Goal: Transaction & Acquisition: Purchase product/service

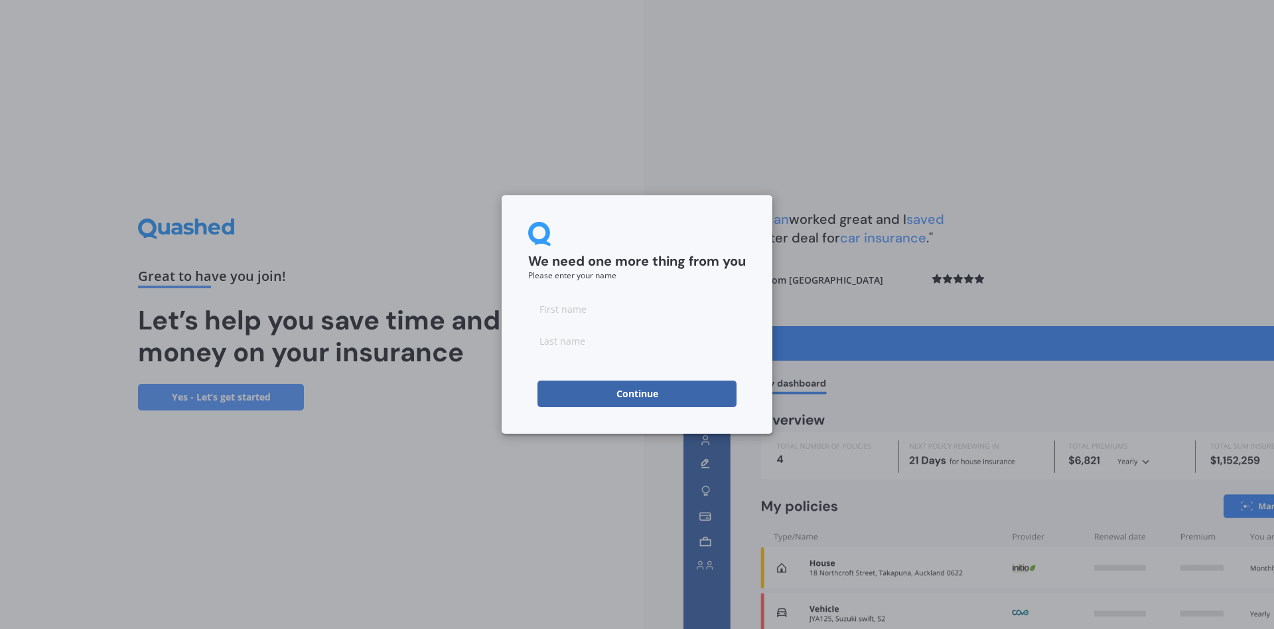
click at [603, 305] on input at bounding box center [637, 308] width 218 height 27
type input "Grace"
type input "Wedlock"
drag, startPoint x: 656, startPoint y: 397, endPoint x: 622, endPoint y: 411, distance: 36.6
click at [656, 396] on button "Continue" at bounding box center [637, 393] width 199 height 27
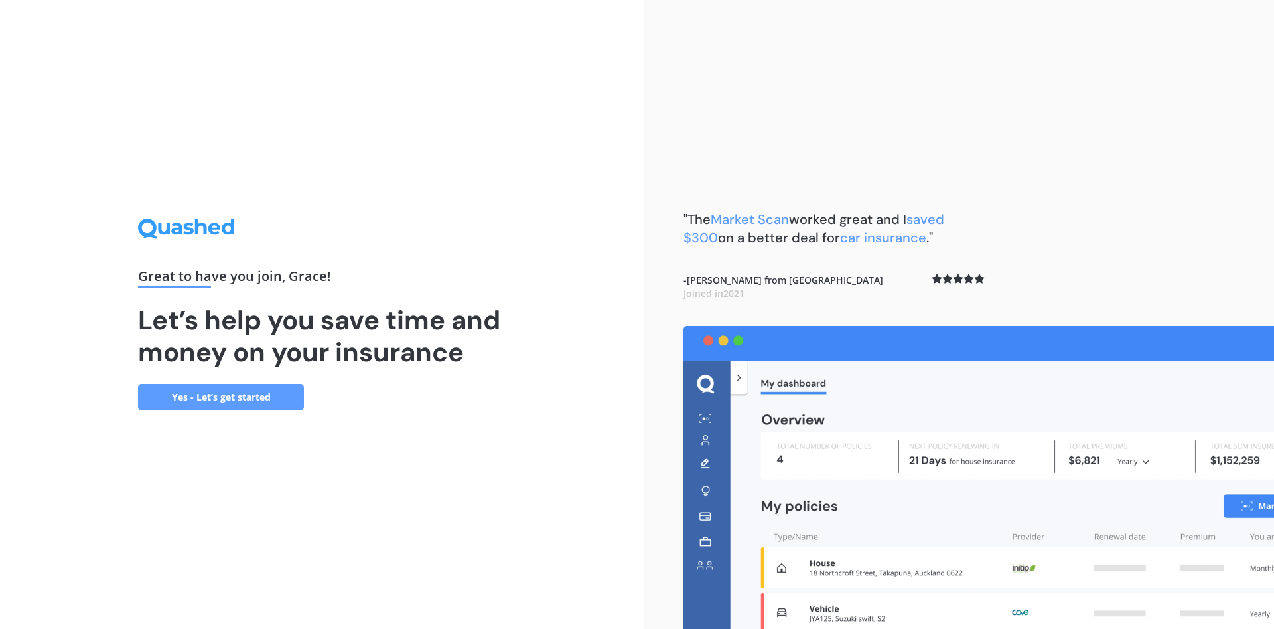
click at [273, 364] on h1 "Let’s help you save time and money on your insurance" at bounding box center [322, 336] width 368 height 64
click at [223, 400] on link "Yes - Let’s get started" at bounding box center [221, 397] width 166 height 27
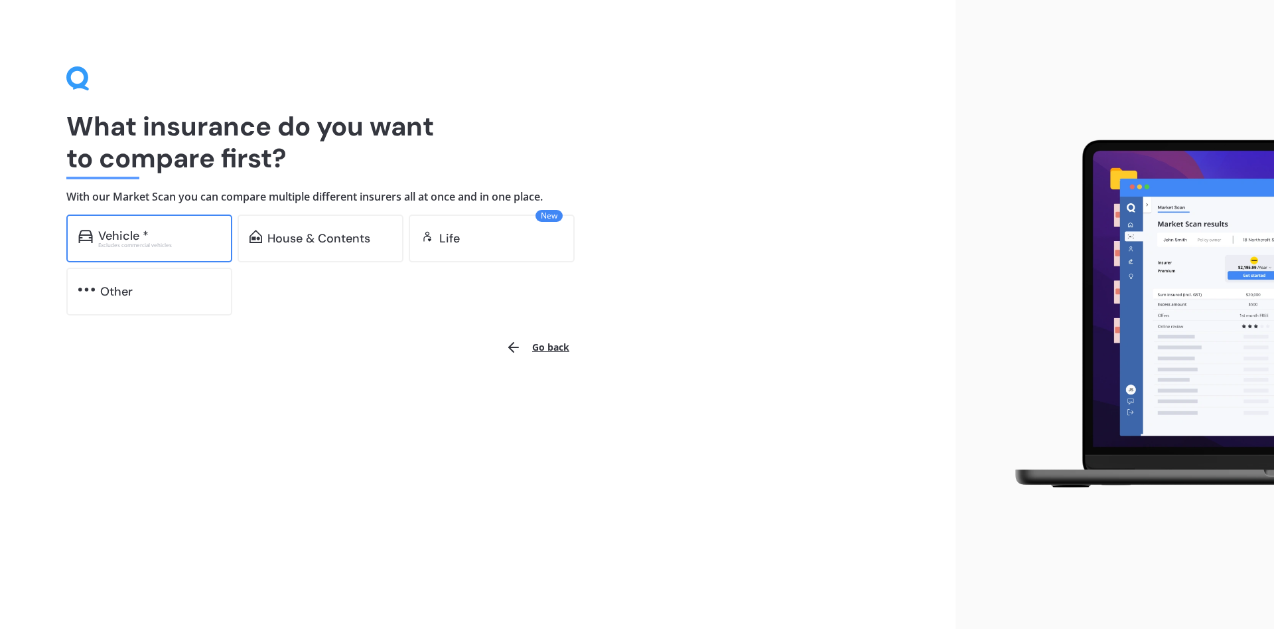
click at [164, 239] on div "Vehicle *" at bounding box center [159, 235] width 122 height 13
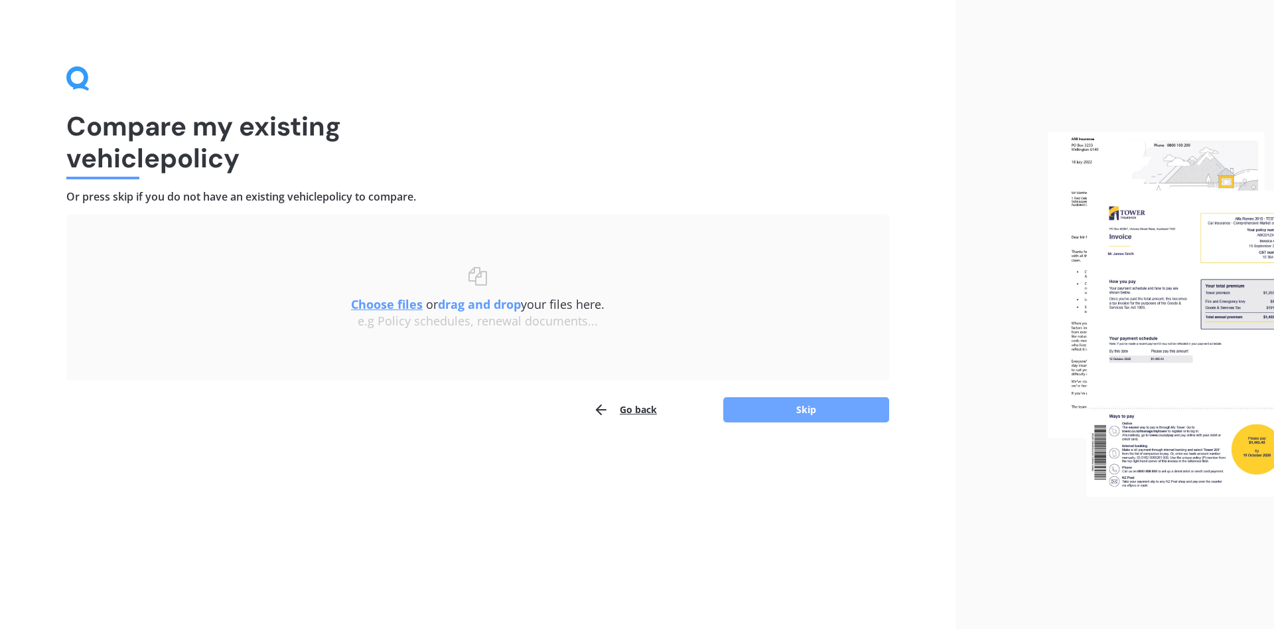
click at [806, 408] on button "Skip" at bounding box center [807, 409] width 166 height 25
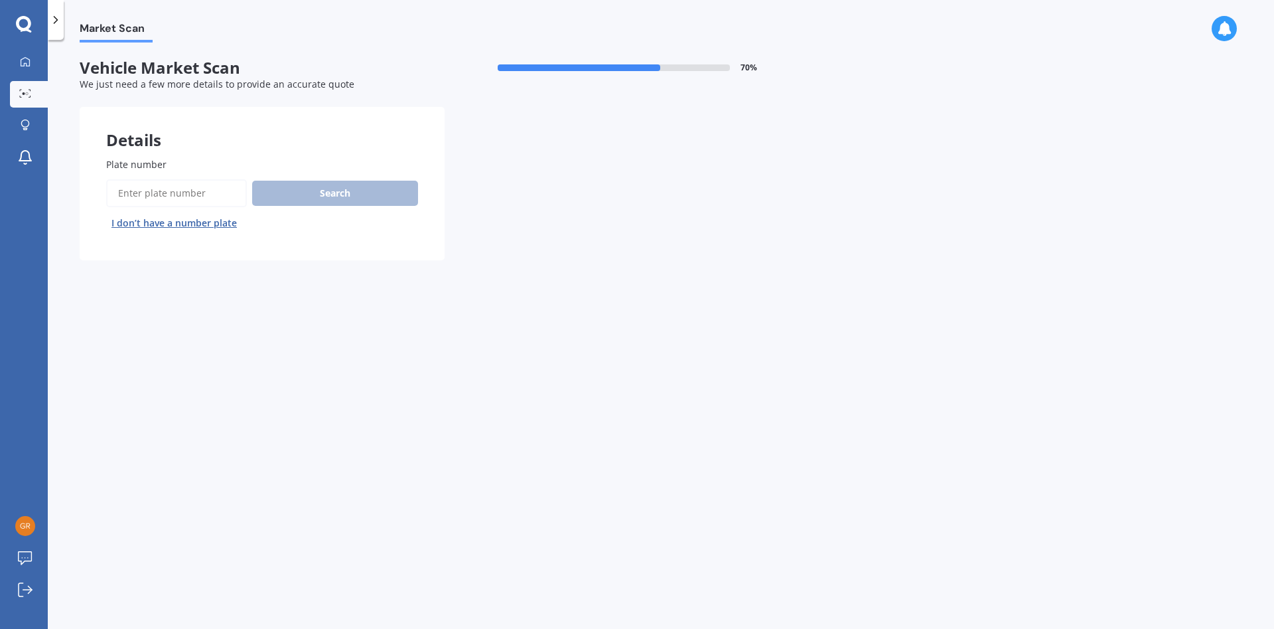
click at [179, 191] on input "Plate number" at bounding box center [176, 193] width 141 height 28
type input "GSP504"
click at [339, 185] on button "Search" at bounding box center [335, 193] width 166 height 25
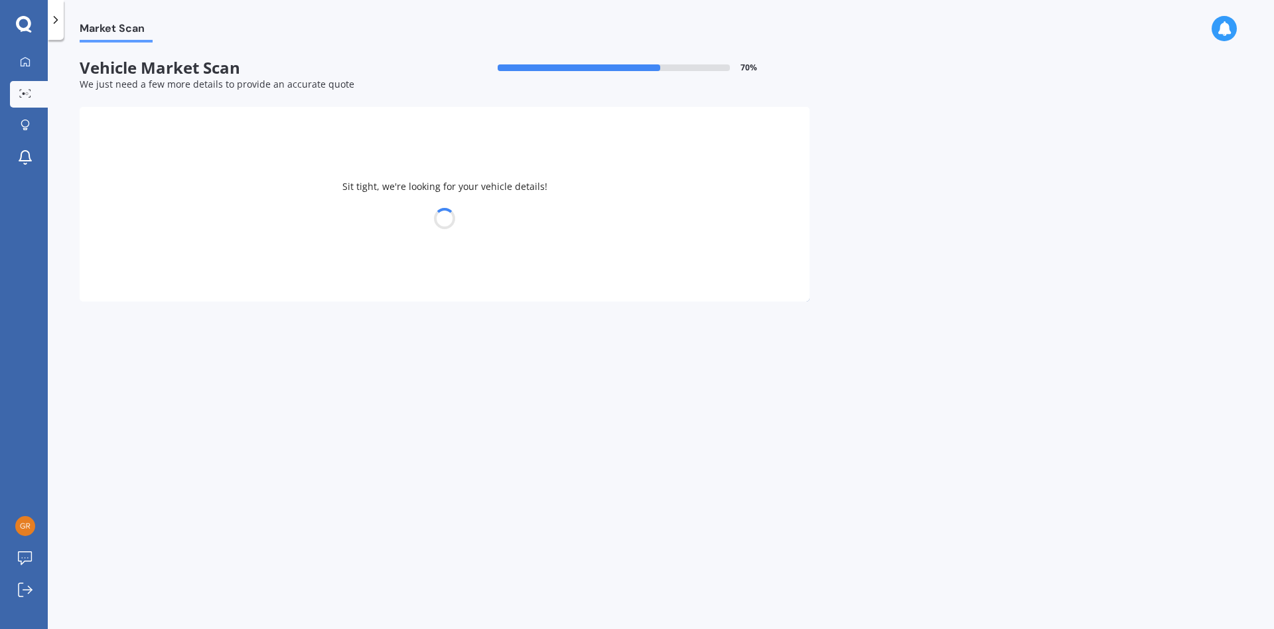
select select "TOYOTA"
select select "BLADE"
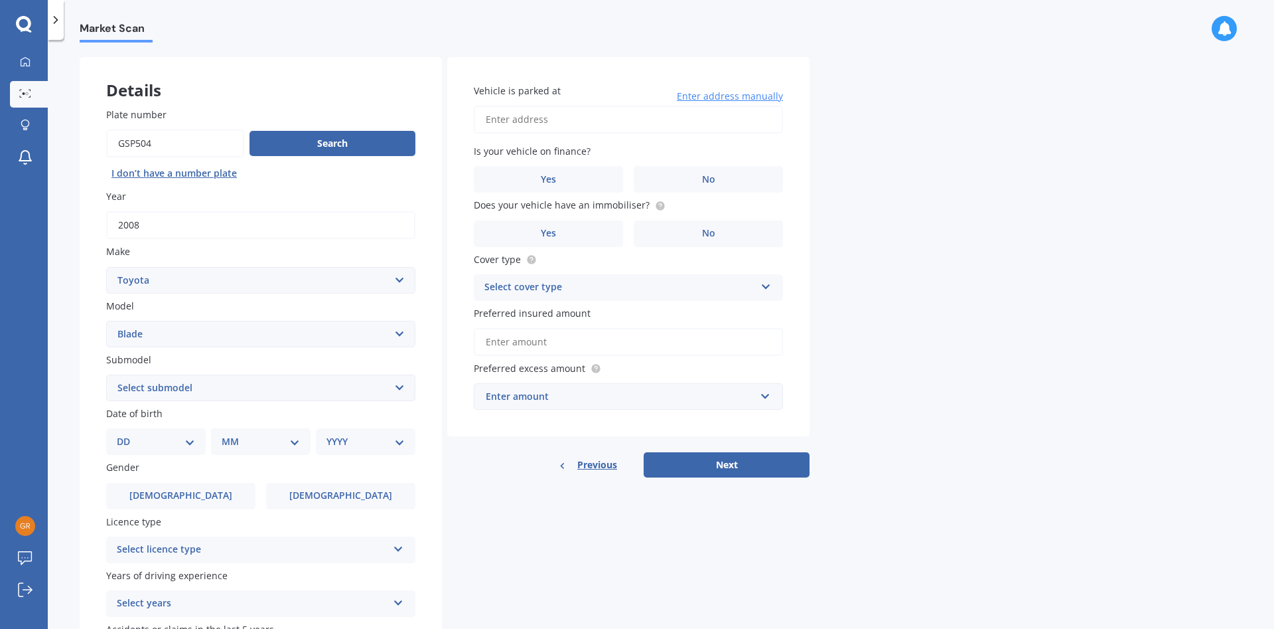
scroll to position [76, 0]
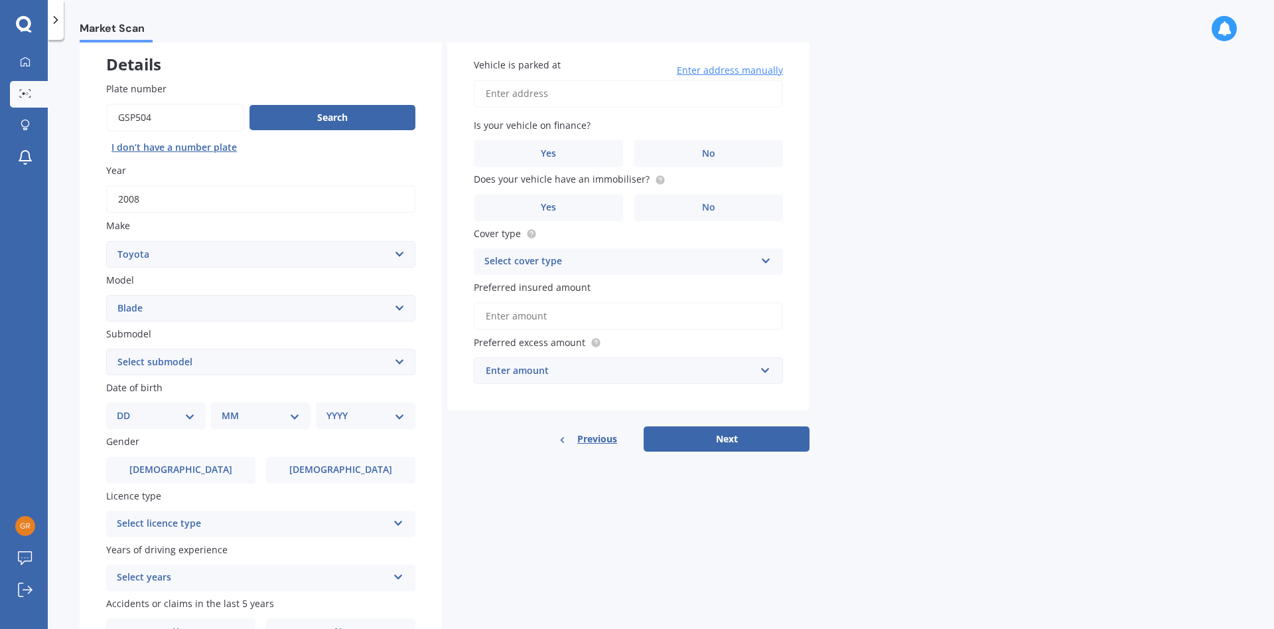
click at [106, 348] on select "Select submodel (All)" at bounding box center [260, 361] width 309 height 27
click at [205, 364] on select "Select submodel (All)" at bounding box center [260, 361] width 309 height 27
click at [117, 408] on select "DD 01 02 03 04 05 06 07 08 09 10 11 12 13 14 15 16 17 18 19 20 21 22 23 24 25 2…" at bounding box center [156, 415] width 78 height 15
select select "25"
click option "25" at bounding box center [0, 0] width 0 height 0
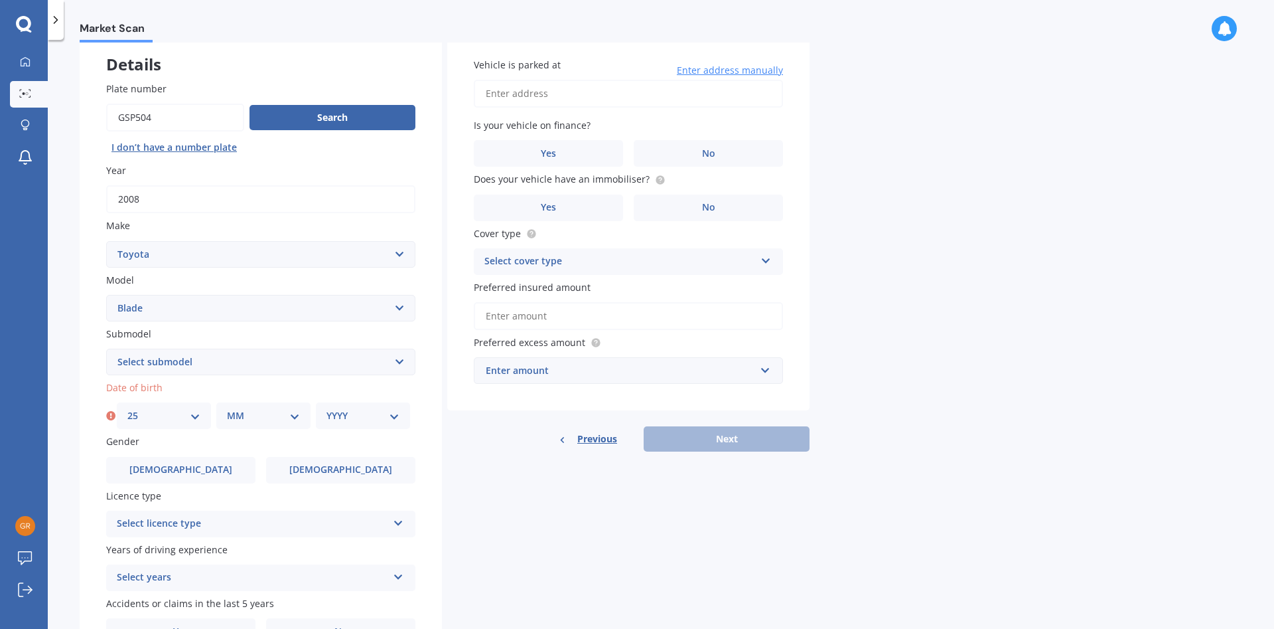
click at [227, 408] on select "MM 01 02 03 04 05 06 07 08 09 10 11 12" at bounding box center [263, 415] width 73 height 15
select select "10"
click option "10" at bounding box center [0, 0] width 0 height 0
click at [327, 408] on select "YYYY 2025 2024 2023 2022 2021 2020 2019 2018 2017 2016 2015 2014 2013 2012 2011…" at bounding box center [363, 415] width 73 height 15
select select "1990"
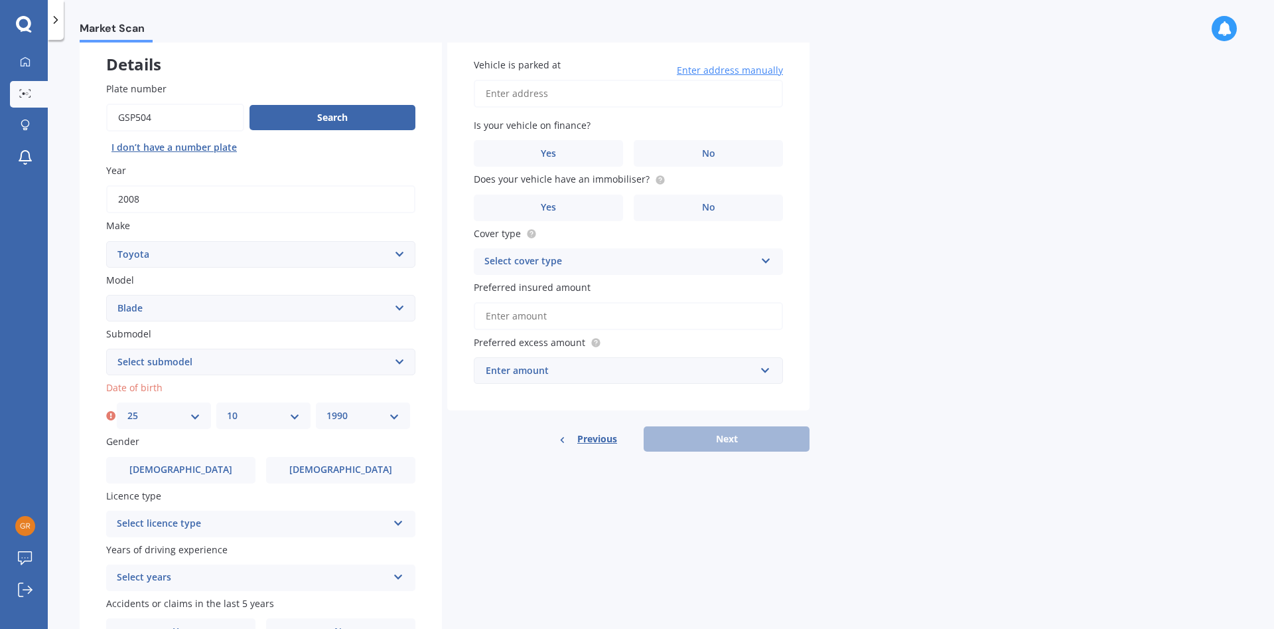
click option "1990" at bounding box center [0, 0] width 0 height 0
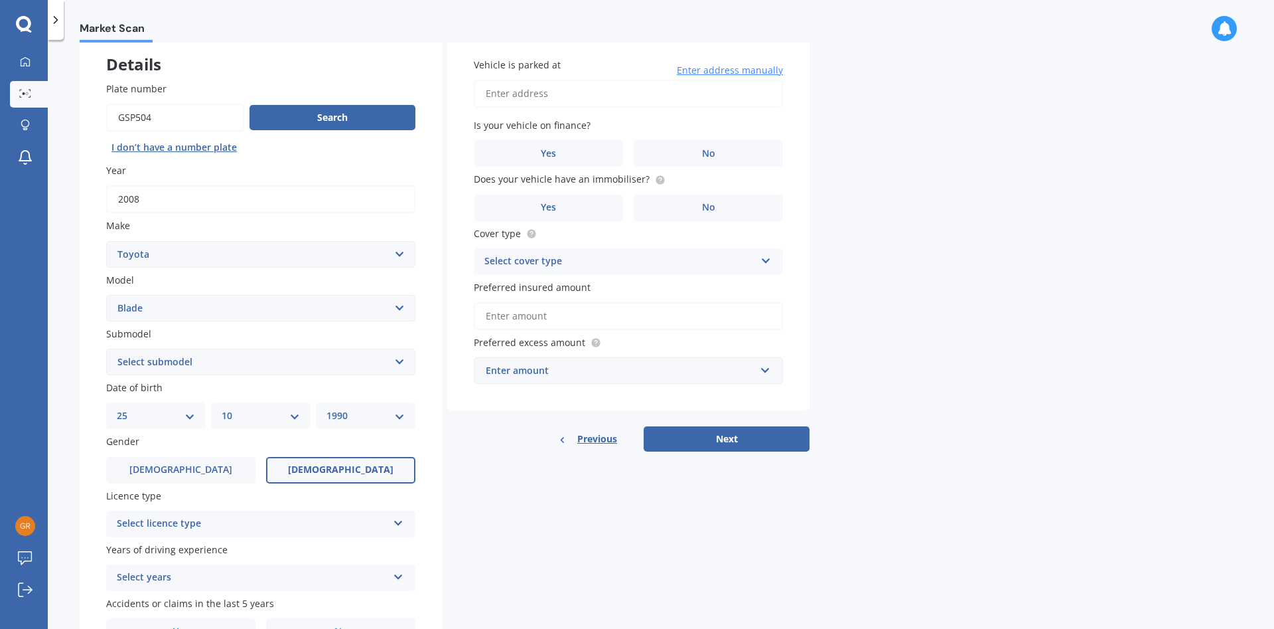
click at [315, 475] on label "[DEMOGRAPHIC_DATA]" at bounding box center [340, 470] width 149 height 27
click at [0, 0] on input "[DEMOGRAPHIC_DATA]" at bounding box center [0, 0] width 0 height 0
click at [306, 521] on div "Select licence type" at bounding box center [252, 524] width 271 height 16
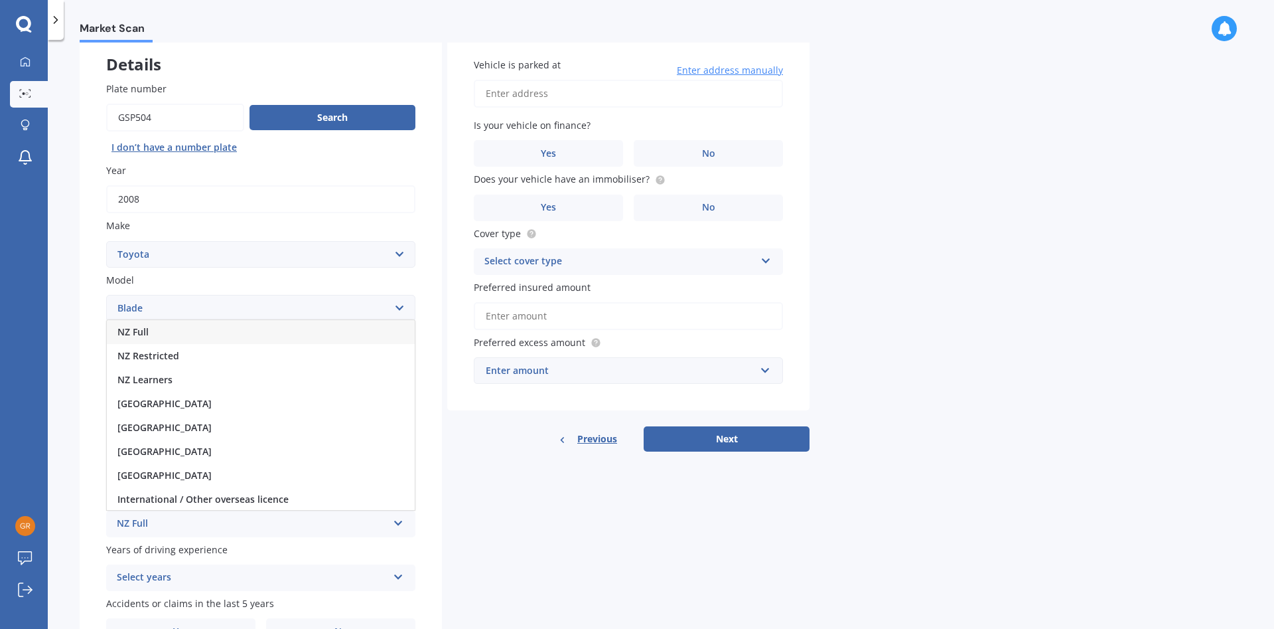
click at [161, 333] on div "NZ Full" at bounding box center [261, 332] width 308 height 24
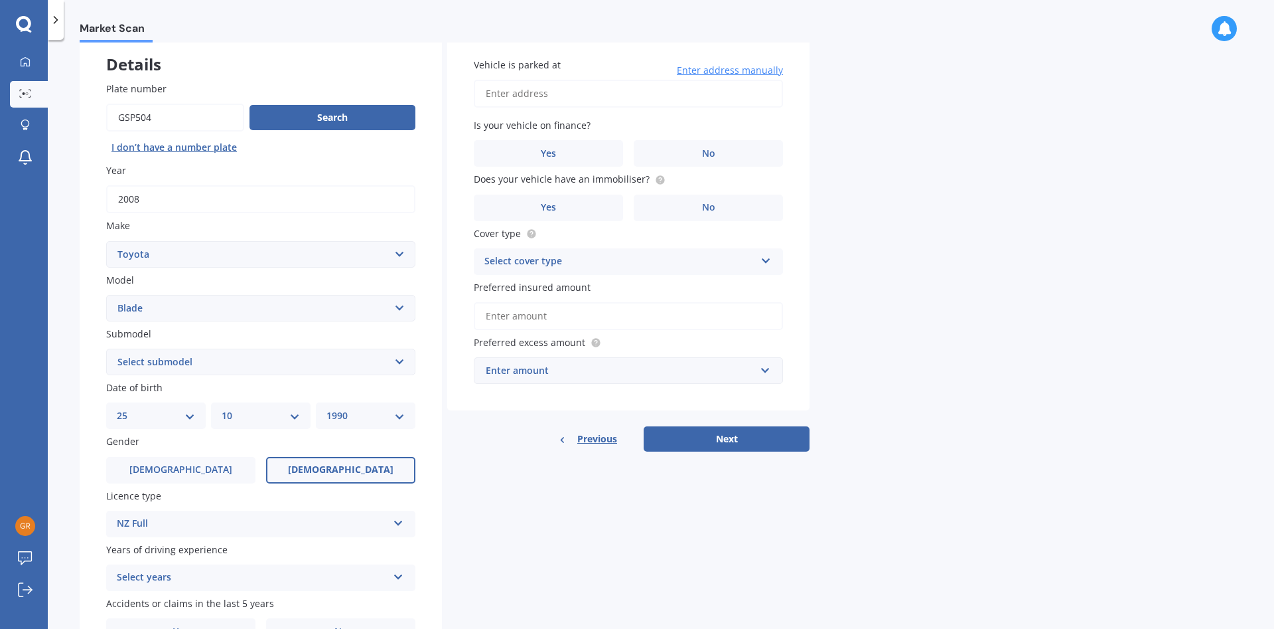
click at [210, 584] on div "Select years" at bounding box center [252, 578] width 271 height 16
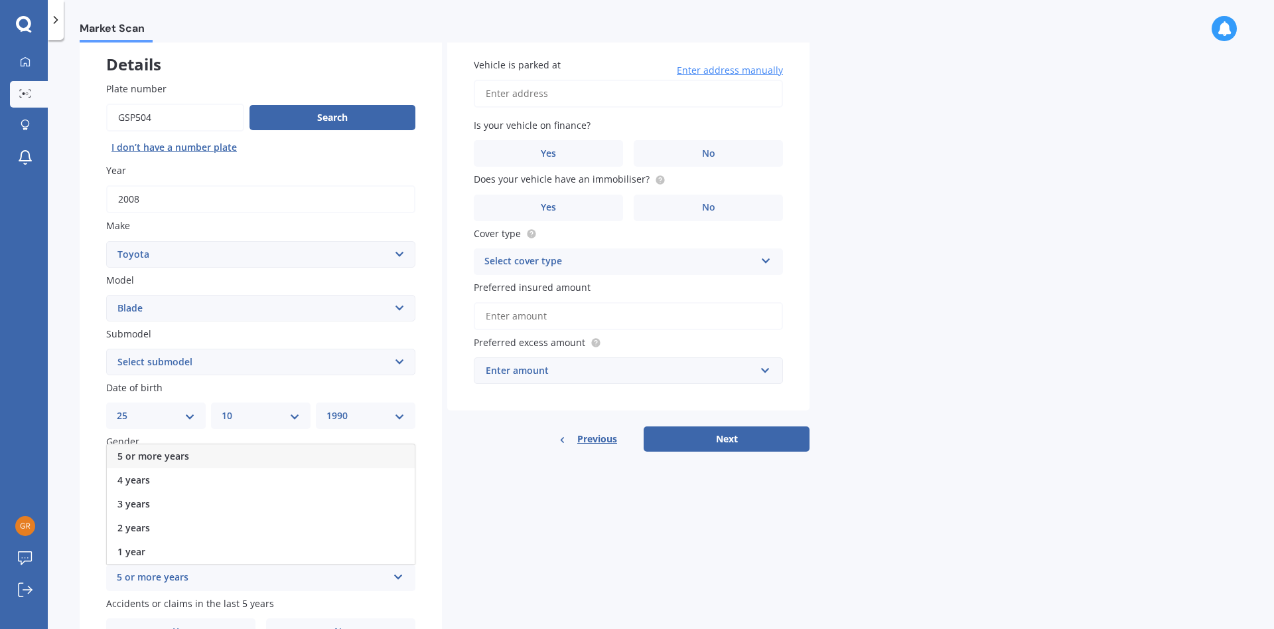
click at [169, 461] on span "5 or more years" at bounding box center [153, 455] width 72 height 13
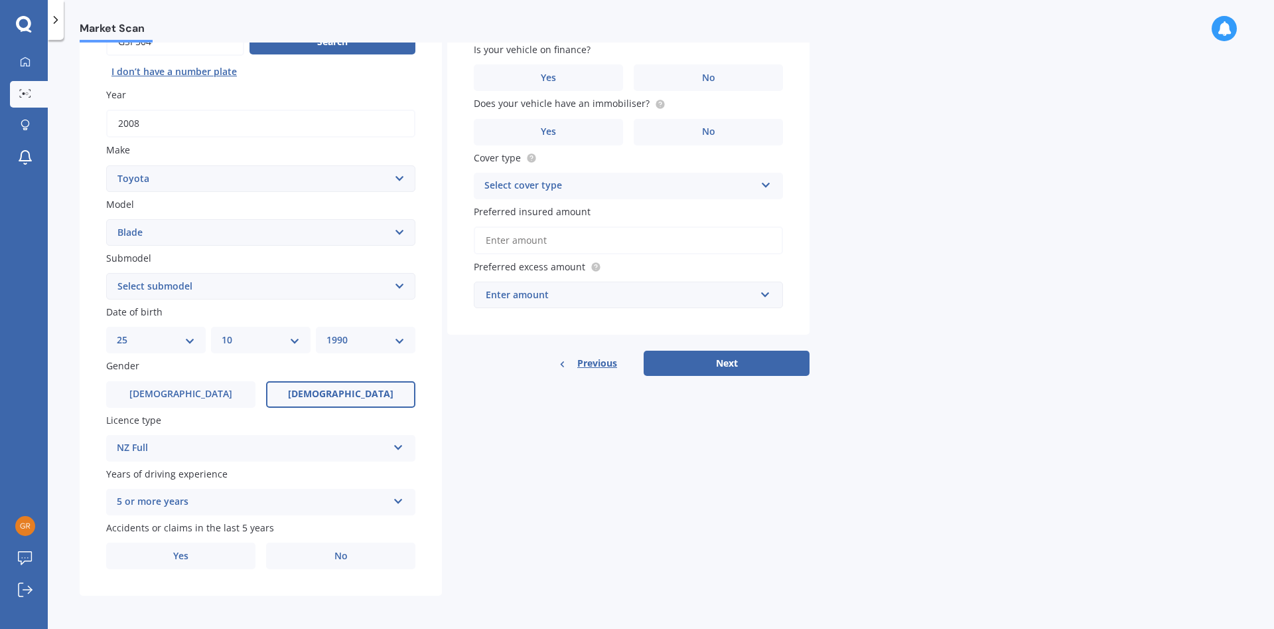
scroll to position [156, 0]
click at [350, 554] on label "No" at bounding box center [340, 554] width 149 height 27
click at [0, 0] on input "No" at bounding box center [0, 0] width 0 height 0
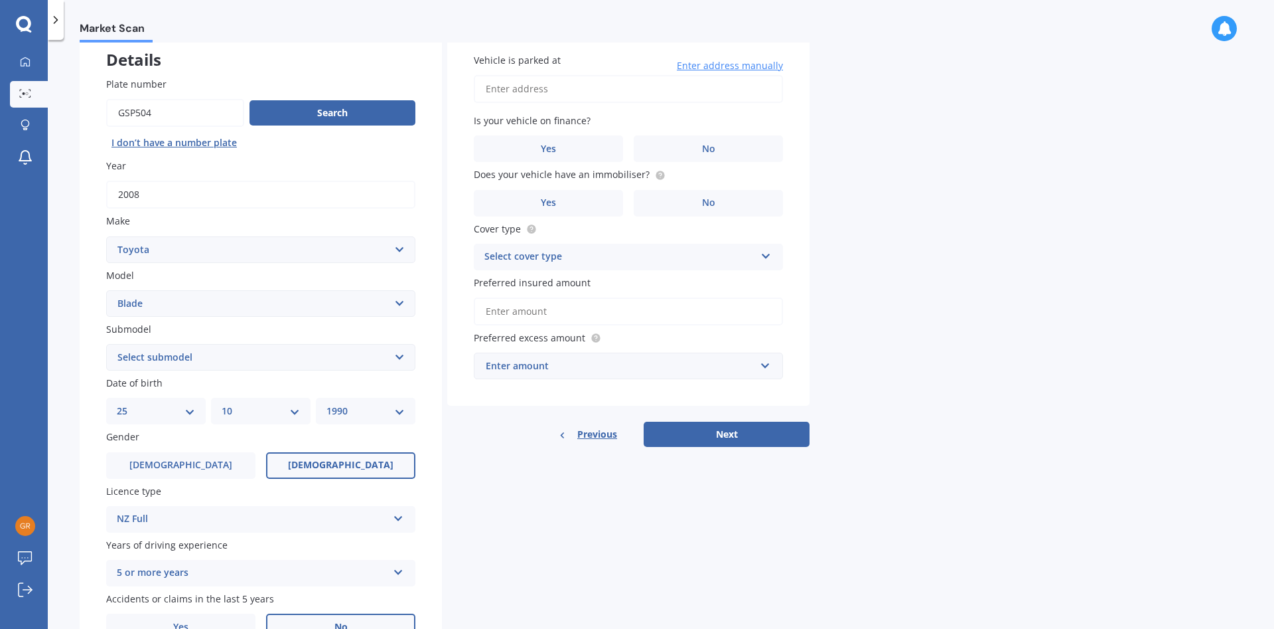
scroll to position [5, 0]
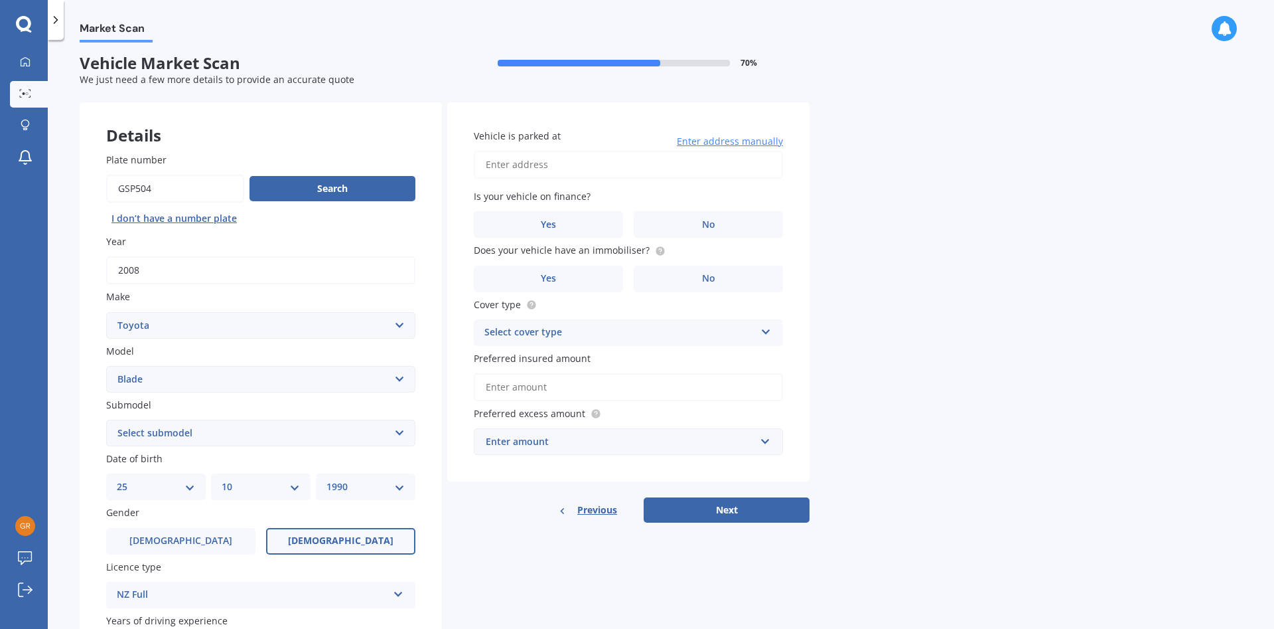
click at [545, 172] on input "Vehicle is parked at" at bounding box center [628, 165] width 309 height 28
type input "[STREET_ADDRESS][PERSON_NAME]"
click at [692, 226] on label "No" at bounding box center [708, 224] width 149 height 27
click at [0, 0] on input "No" at bounding box center [0, 0] width 0 height 0
click at [710, 279] on span "No" at bounding box center [708, 278] width 13 height 11
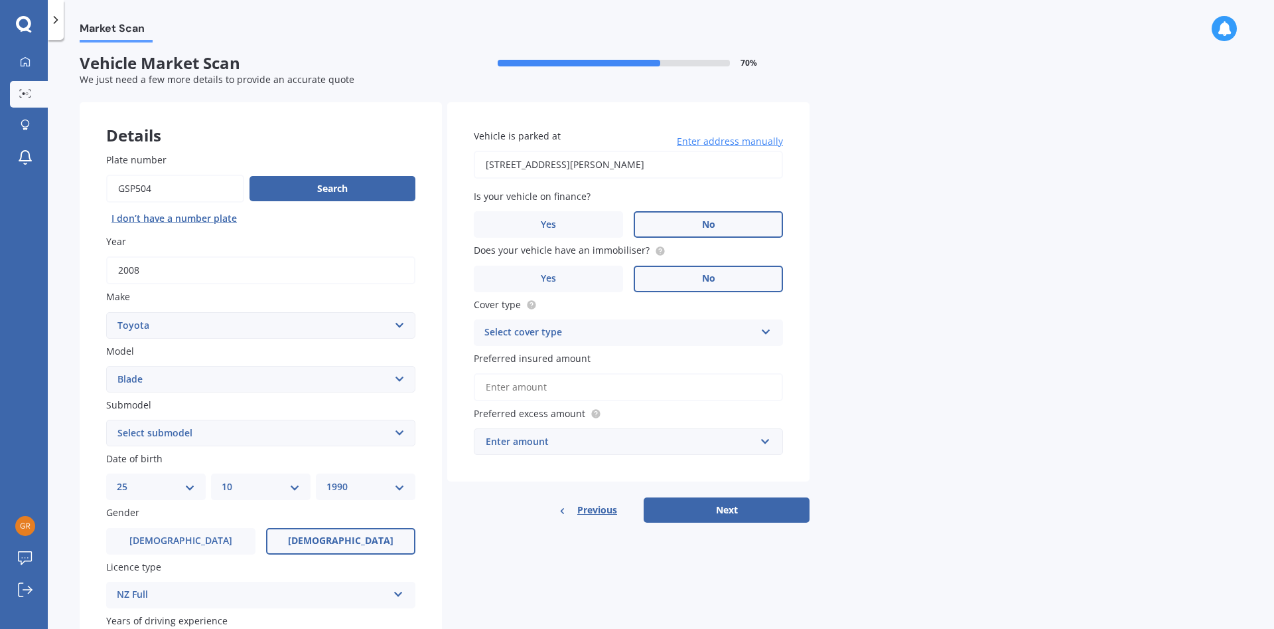
click at [0, 0] on input "No" at bounding box center [0, 0] width 0 height 0
click at [658, 329] on div "Select cover type" at bounding box center [620, 333] width 271 height 16
click at [552, 358] on span "Comprehensive" at bounding box center [520, 358] width 70 height 13
click at [573, 388] on input "Preferred insured amount" at bounding box center [628, 387] width 309 height 28
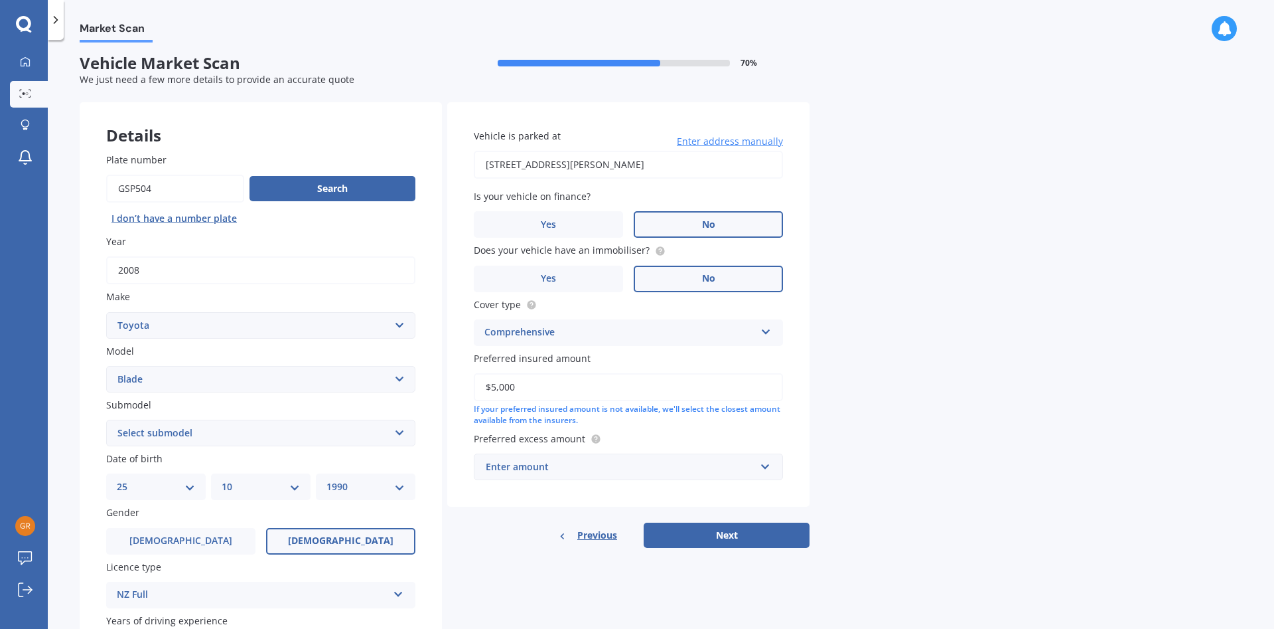
type input "$5,000"
click at [812, 423] on div "Market Scan Vehicle Market Scan 70 % We just need a few more details to provide…" at bounding box center [661, 336] width 1227 height 589
click at [621, 463] on div "Enter amount" at bounding box center [620, 466] width 269 height 15
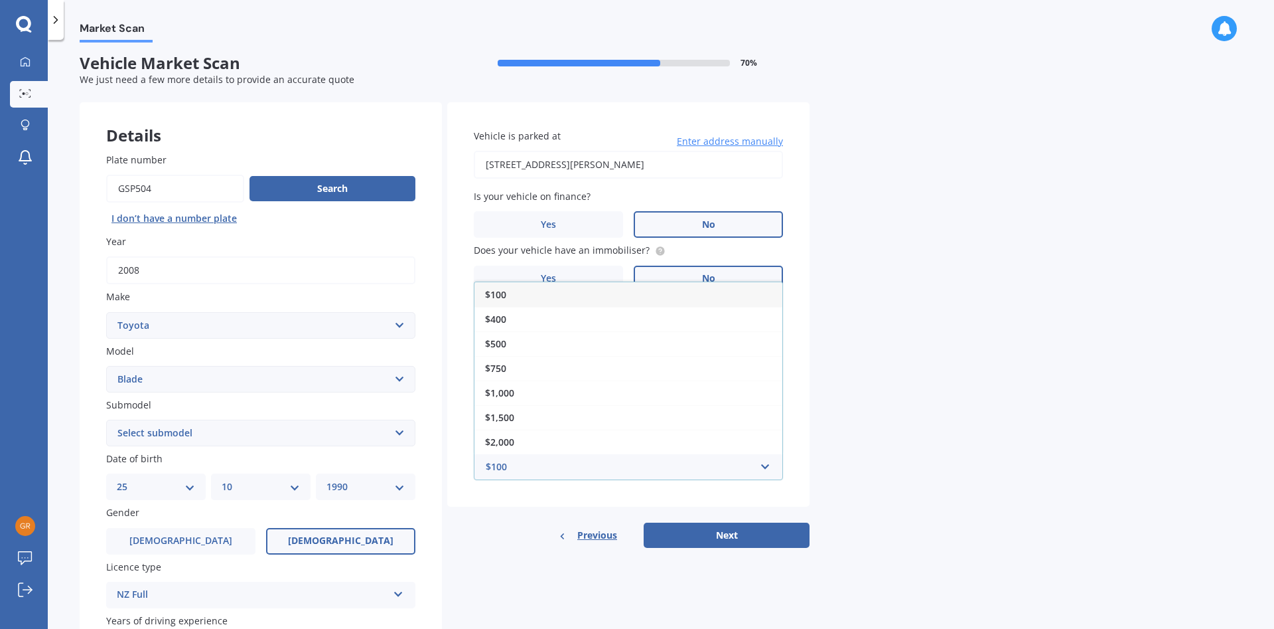
click at [506, 345] on span "$500" at bounding box center [495, 343] width 21 height 13
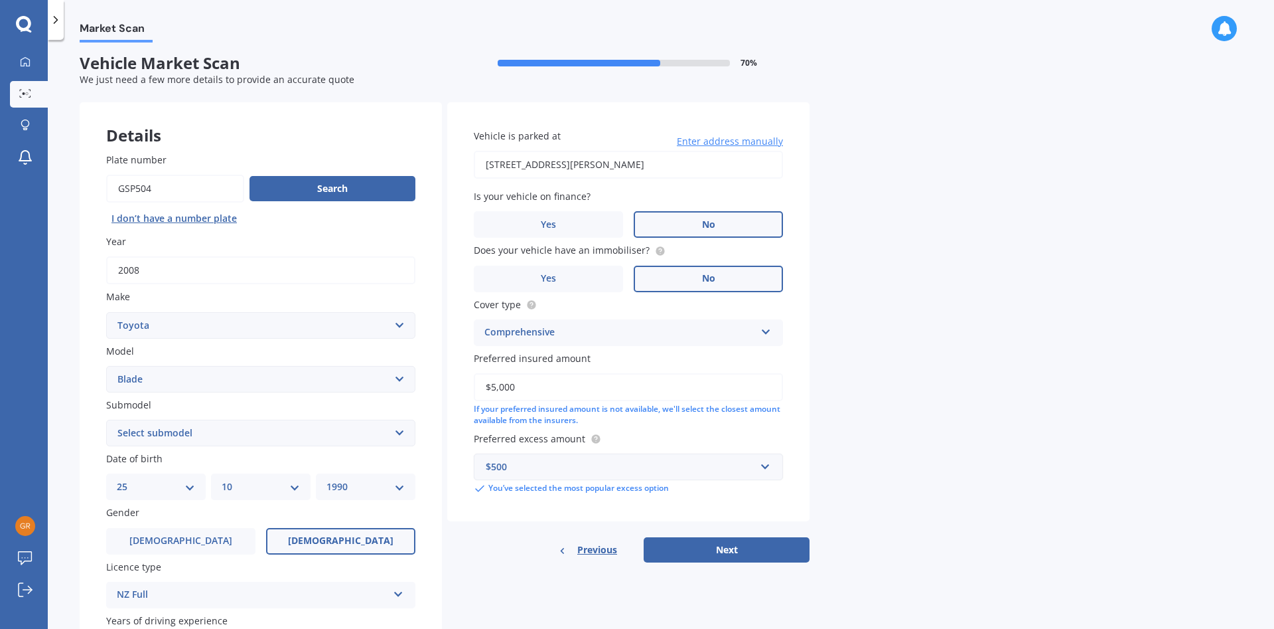
click at [755, 512] on div "Vehicle is parked at [STREET_ADDRESS][PERSON_NAME] Enter address manually Is yo…" at bounding box center [628, 311] width 362 height 419
click at [727, 548] on button "Next" at bounding box center [727, 549] width 166 height 25
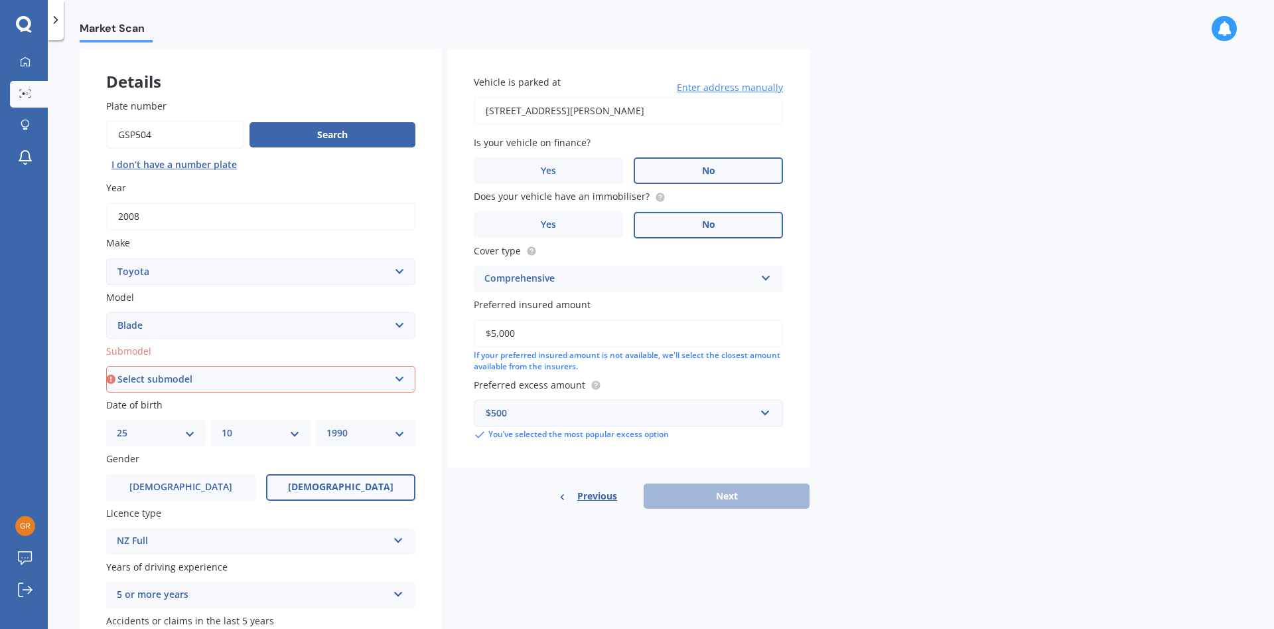
scroll to position [80, 0]
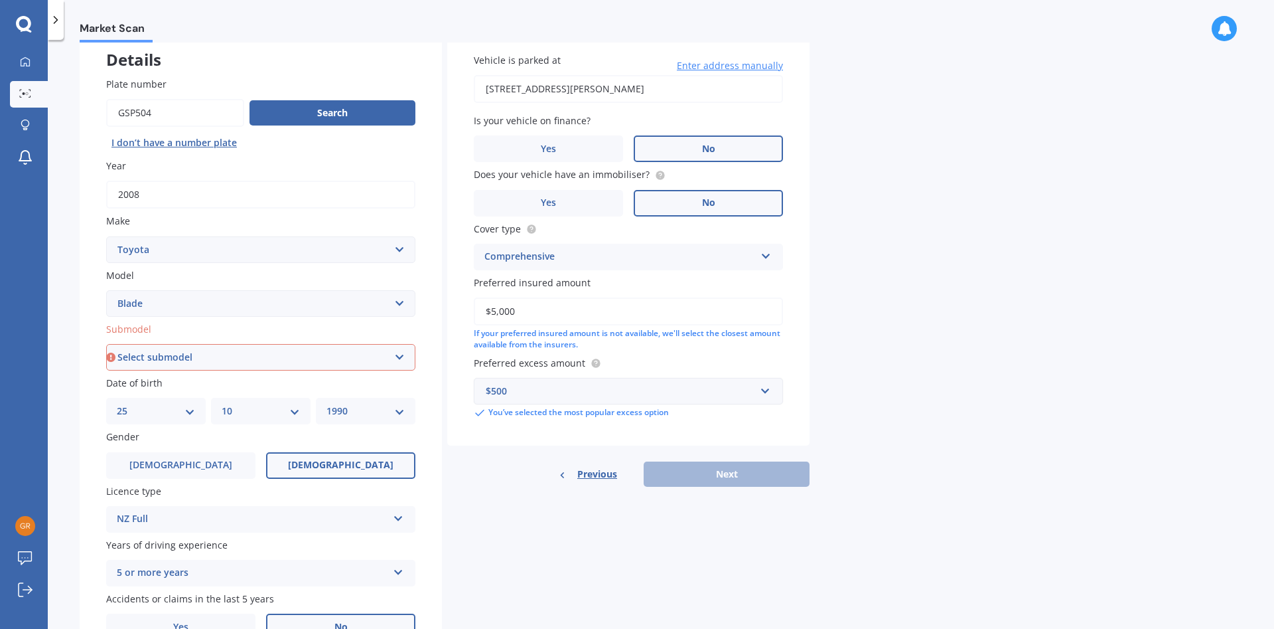
click at [106, 344] on select "Select submodel (All)" at bounding box center [260, 357] width 309 height 27
select select "(ALL)"
click option "(All)" at bounding box center [0, 0] width 0 height 0
click at [714, 478] on button "Next" at bounding box center [727, 473] width 166 height 25
select select "25"
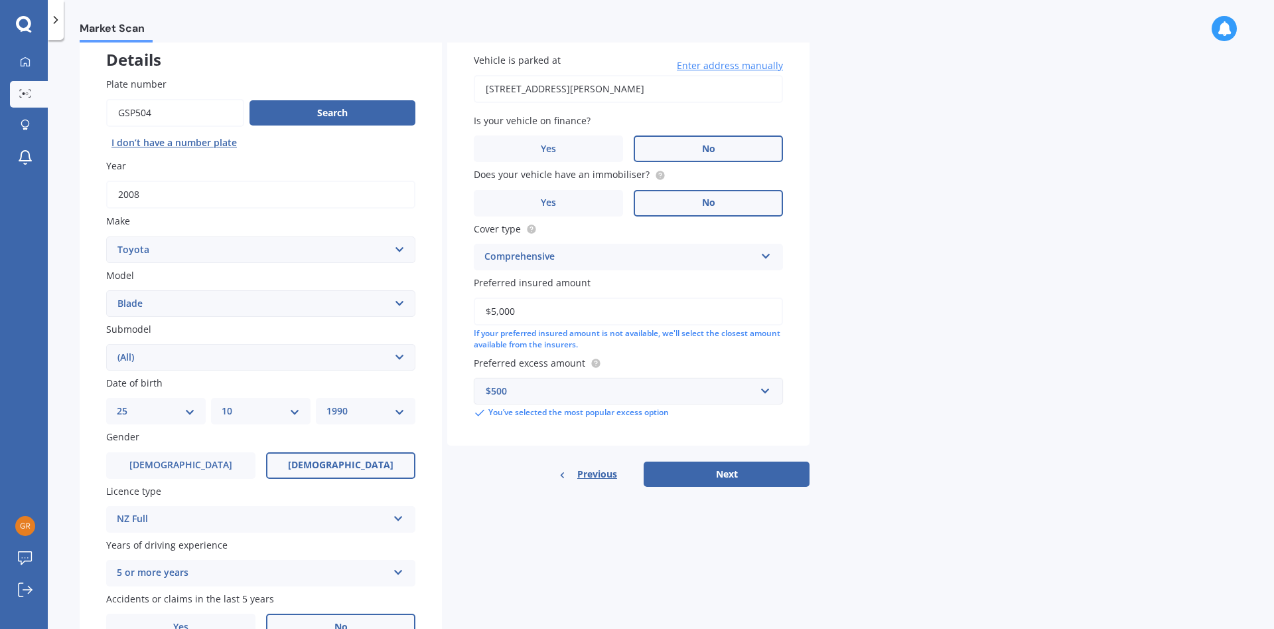
select select "10"
select select "1990"
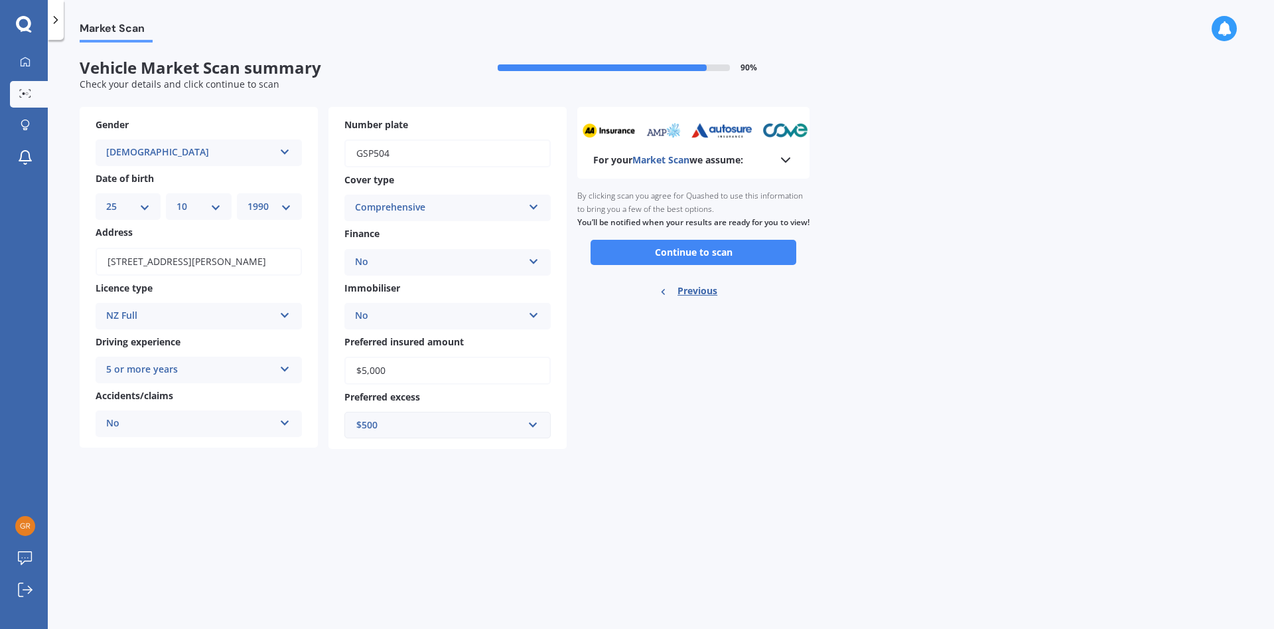
scroll to position [0, 0]
click at [716, 260] on button "Continue to scan" at bounding box center [694, 252] width 206 height 25
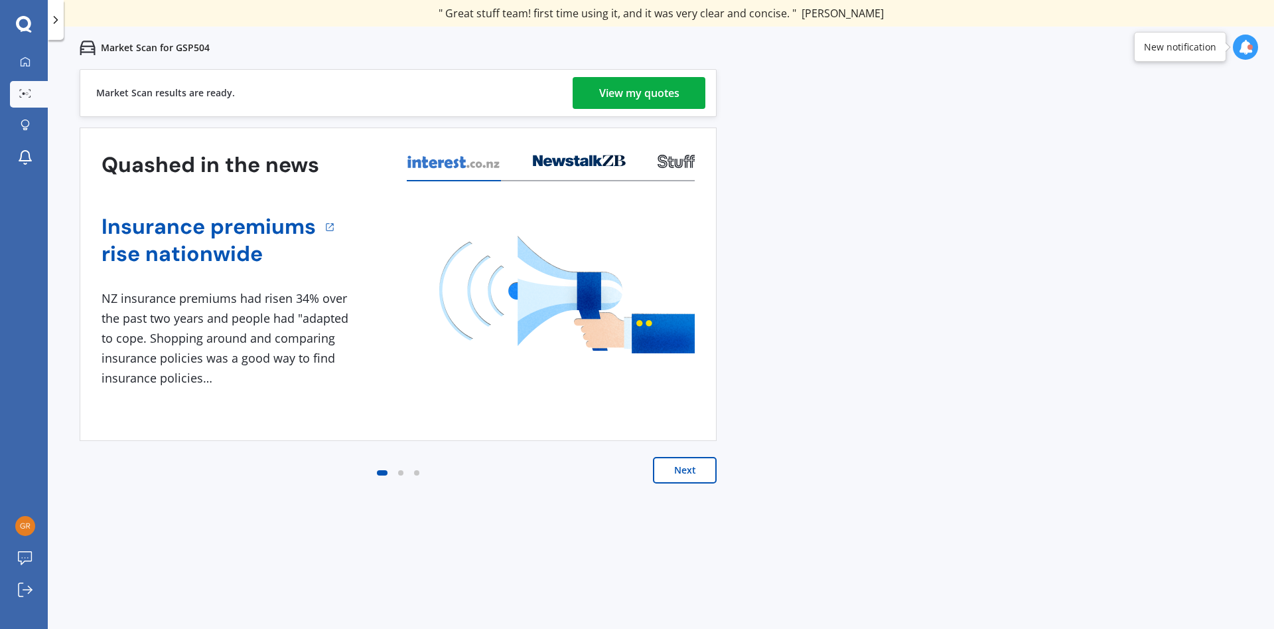
click at [641, 89] on div "View my quotes" at bounding box center [639, 93] width 80 height 32
